Goal: Task Accomplishment & Management: Complete application form

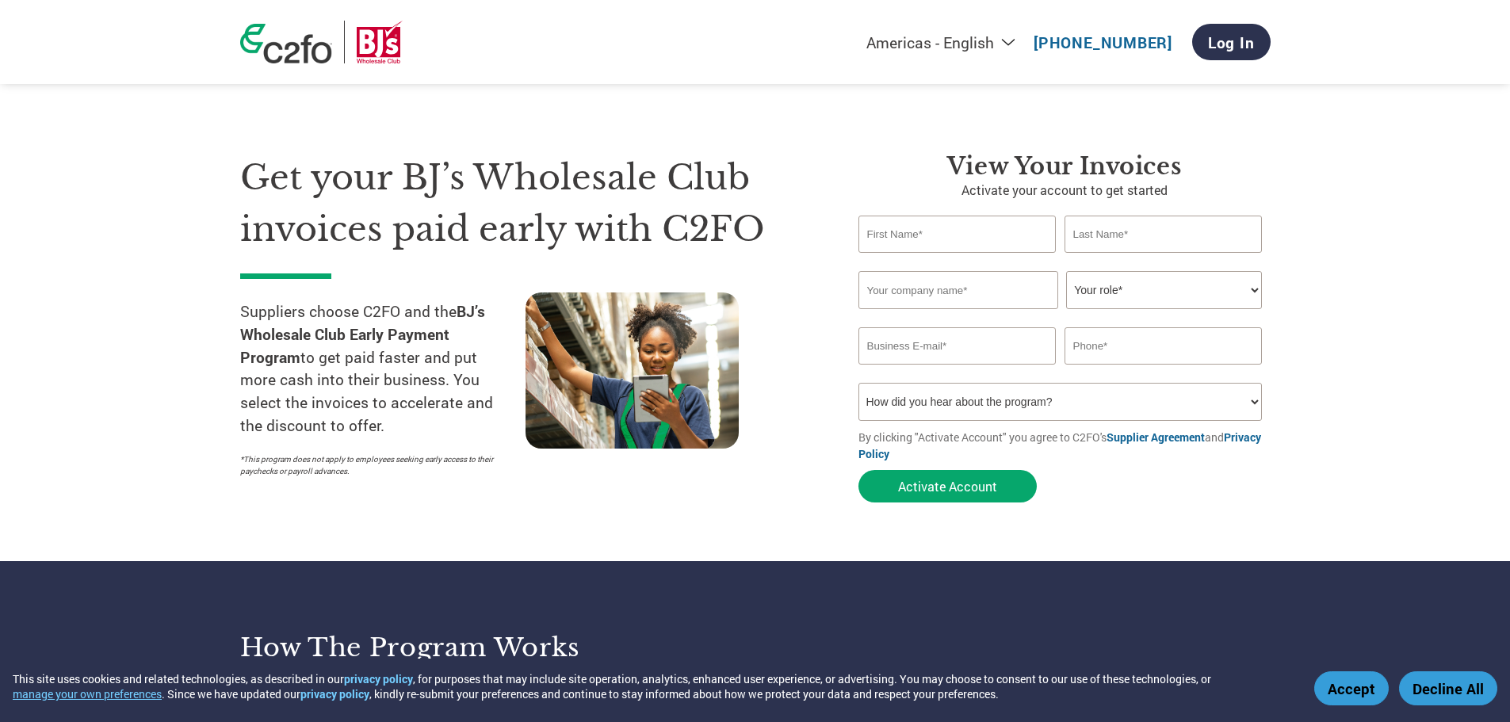
click at [887, 244] on input "text" at bounding box center [957, 234] width 198 height 37
type input "Barb"
type input "Tracy"
type input "4049066801"
click at [927, 307] on input "text" at bounding box center [958, 290] width 200 height 38
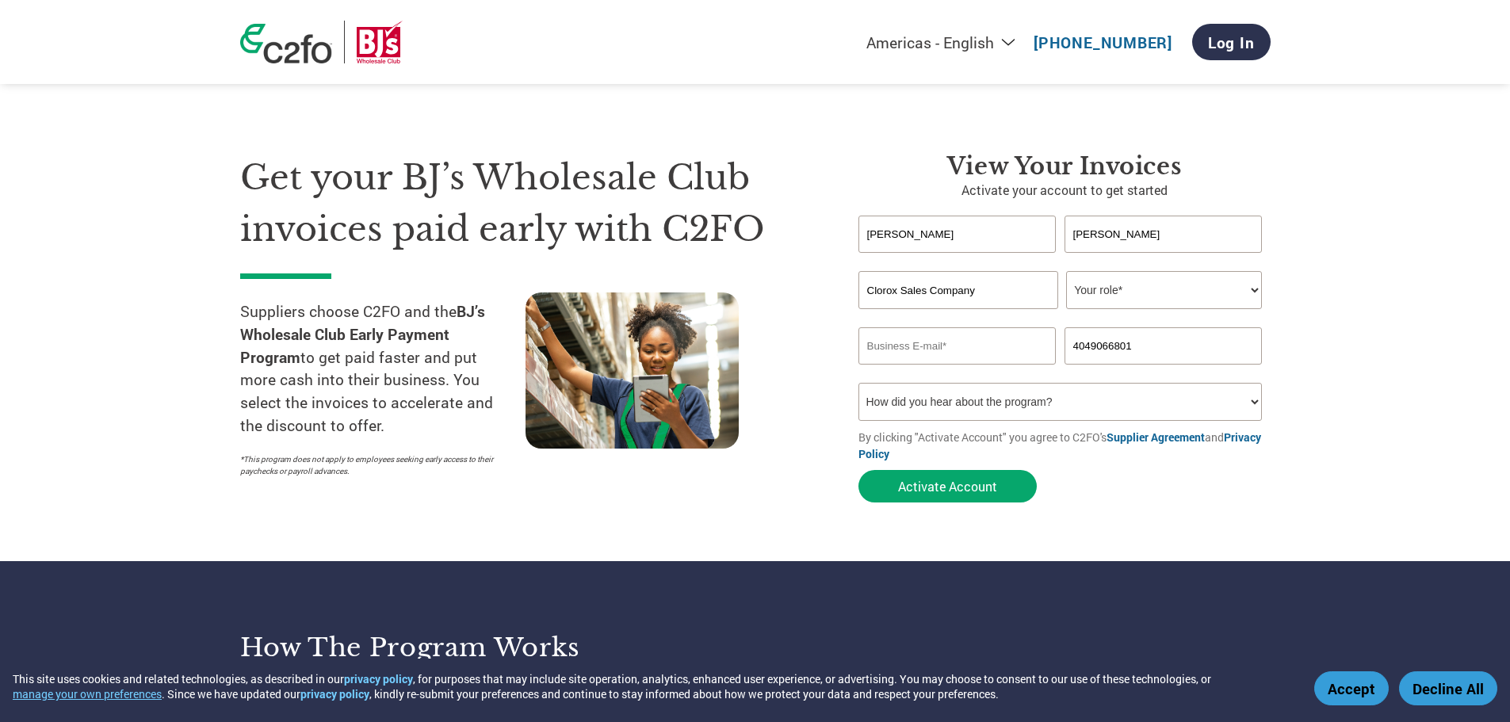
type input "Clorox Sales Company"
click at [1256, 291] on select "Your role* CFO Controller Credit Manager Finance Director Treasurer CEO Preside…" at bounding box center [1164, 290] width 196 height 38
select select "ACCOUNTS_RECEIVABLE"
click at [1066, 271] on select "Your role* CFO Controller Credit Manager Finance Director Treasurer CEO Preside…" at bounding box center [1164, 290] width 196 height 38
click at [988, 349] on input "email" at bounding box center [957, 345] width 198 height 37
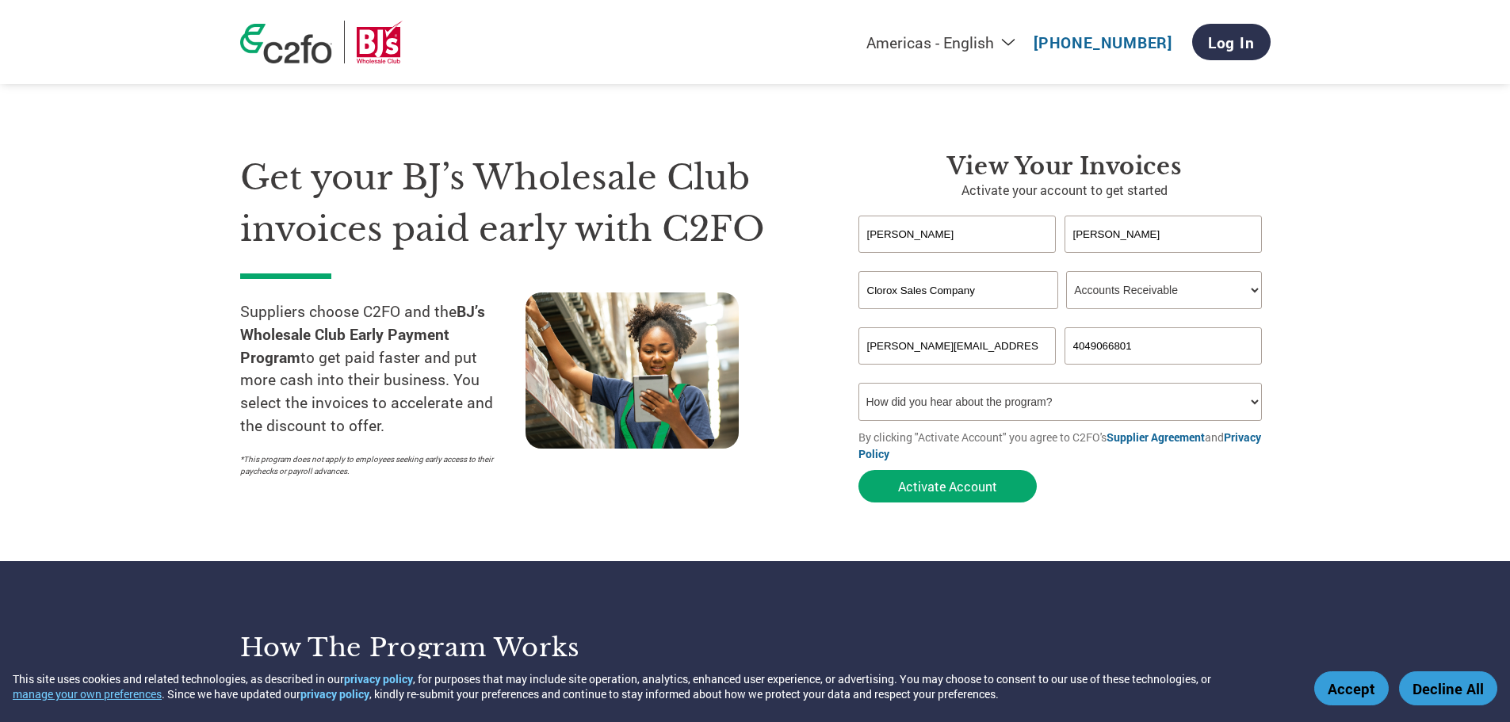
type input "Barb.tracy@clorox.com"
click at [1251, 398] on select "How did you hear about the program? Received a letter Email Social Media Online…" at bounding box center [1060, 402] width 404 height 38
select select "Other"
click at [858, 383] on select "How did you hear about the program? Received a letter Email Social Media Online…" at bounding box center [1060, 402] width 404 height 38
click at [913, 497] on button "Activate Account" at bounding box center [947, 486] width 178 height 32
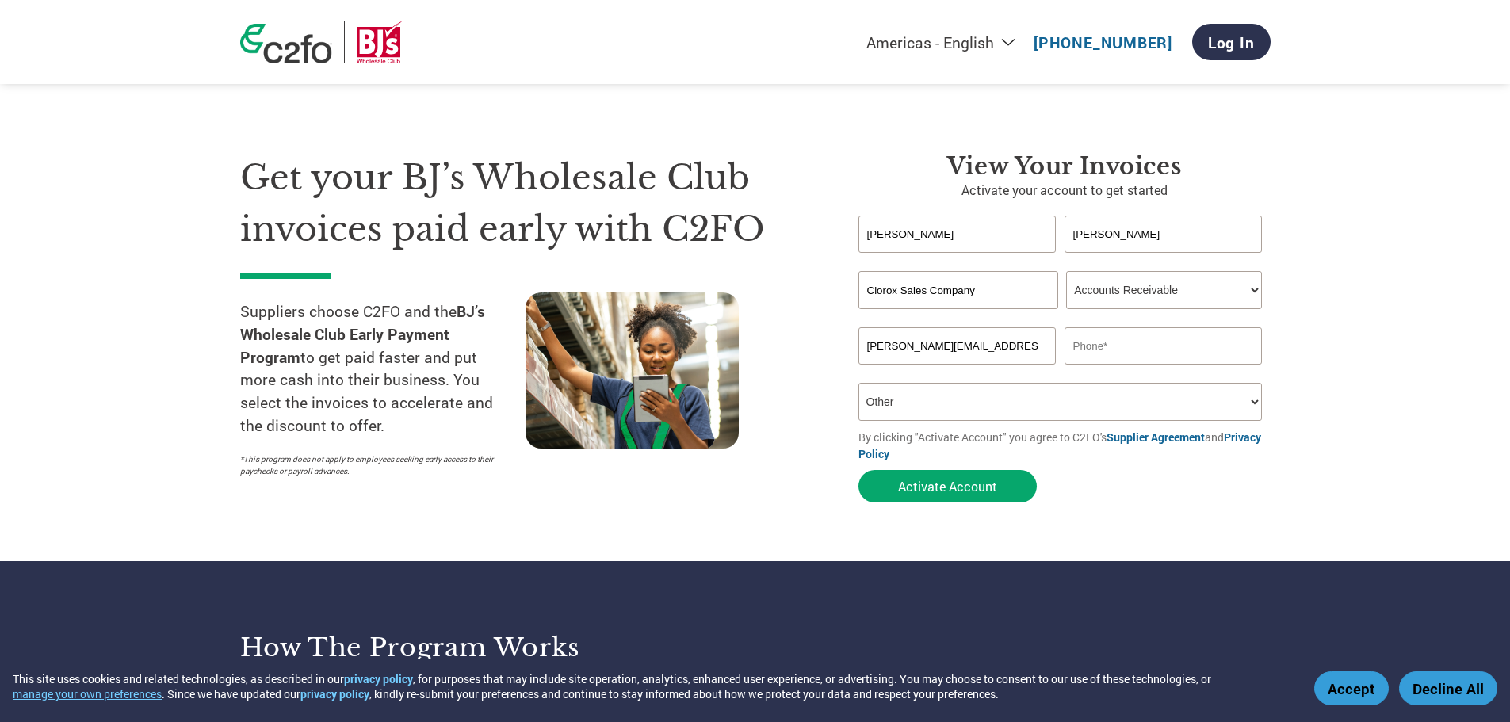
click at [1105, 345] on input "text" at bounding box center [1164, 345] width 198 height 37
click at [1097, 354] on input "text" at bounding box center [1164, 345] width 198 height 37
type input "678-640-9731"
click at [920, 480] on button "Activate Account" at bounding box center [947, 486] width 178 height 32
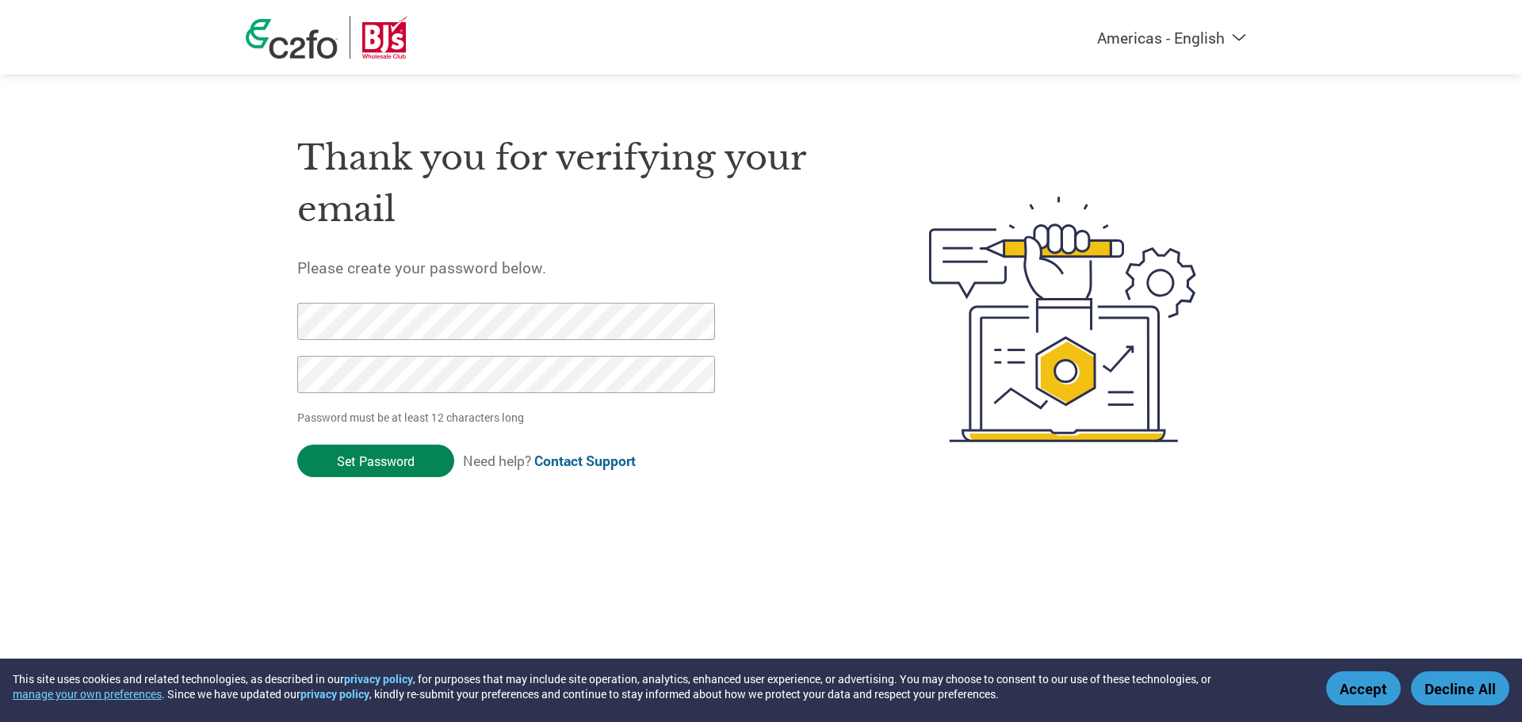
click at [415, 453] on input "Set Password" at bounding box center [375, 461] width 157 height 32
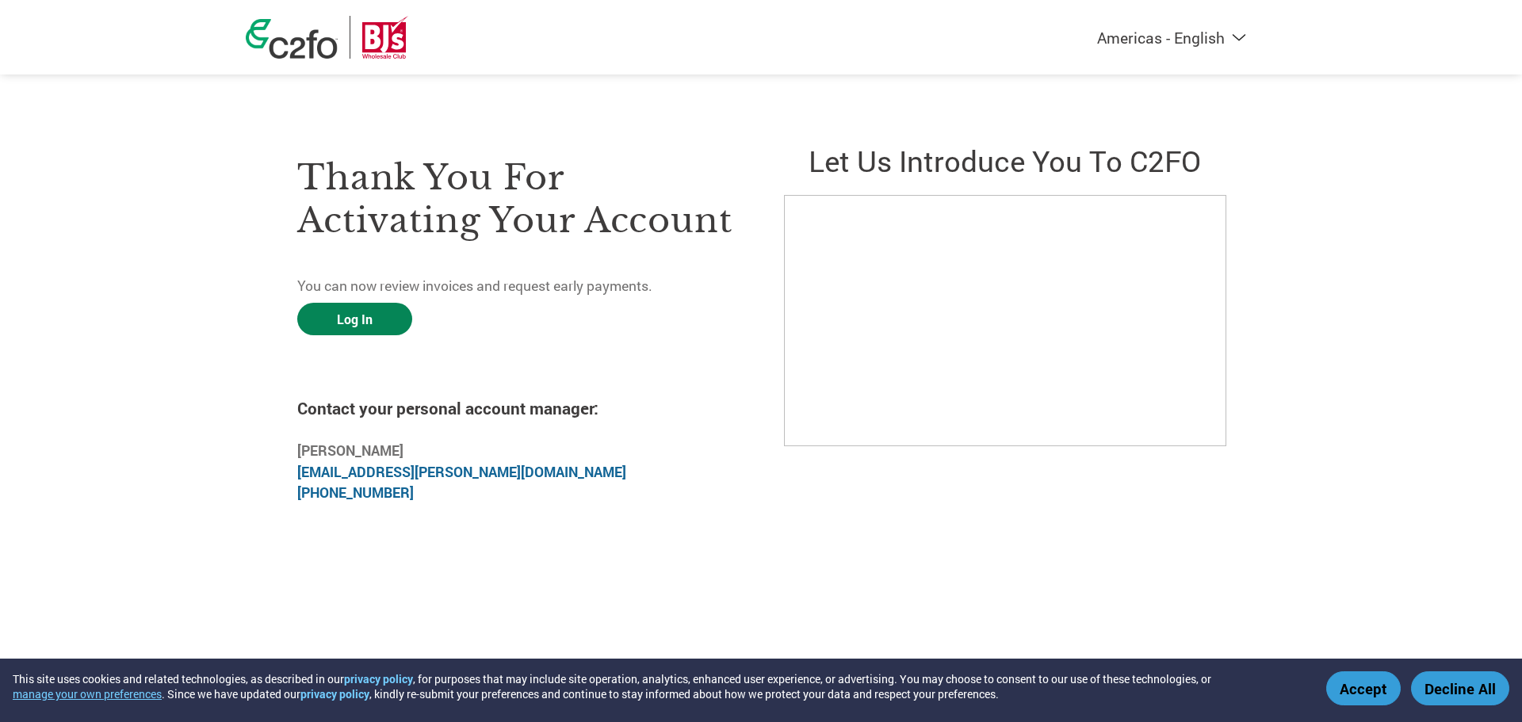
click at [350, 322] on link "Log In" at bounding box center [354, 319] width 115 height 32
